Goal: Task Accomplishment & Management: Manage account settings

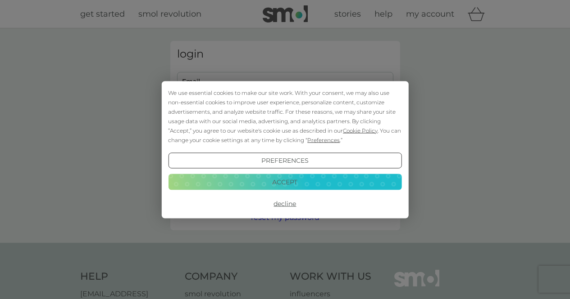
click at [273, 183] on button "Accept" at bounding box center [284, 182] width 233 height 16
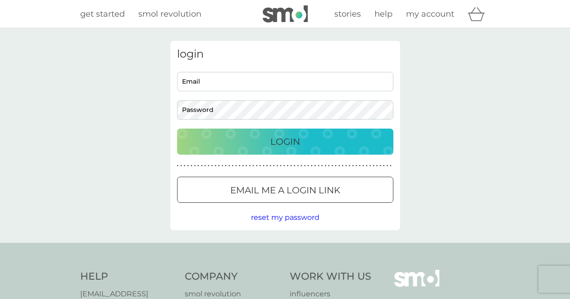
click at [224, 82] on input "Email" at bounding box center [285, 81] width 216 height 19
type input "[EMAIL_ADDRESS][DOMAIN_NAME]"
click at [177, 129] on button "Login" at bounding box center [285, 142] width 216 height 26
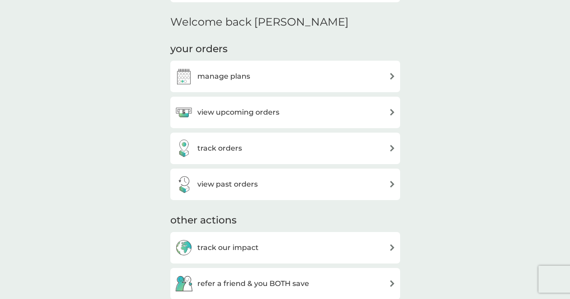
scroll to position [262, 0]
click at [292, 114] on div "view upcoming orders" at bounding box center [285, 112] width 221 height 18
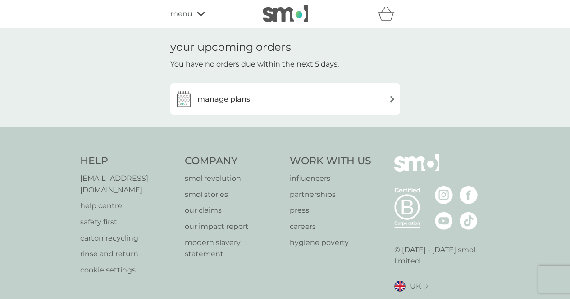
click at [280, 98] on div "manage plans" at bounding box center [285, 99] width 221 height 18
